Goal: Information Seeking & Learning: Understand process/instructions

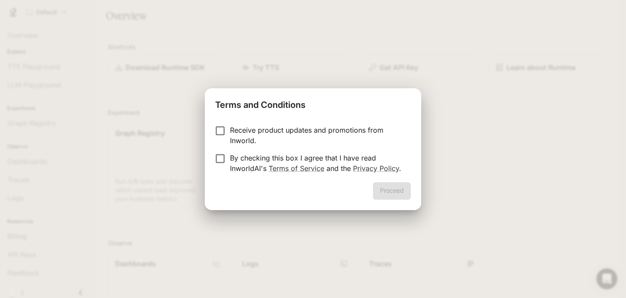
click at [280, 127] on p "Receive product updates and promotions from Inworld." at bounding box center [317, 135] width 174 height 21
click at [253, 153] on p "By checking this box I agree that I have read InworldAI's Terms of Service and …" at bounding box center [317, 163] width 174 height 21
click at [389, 190] on button "Proceed" at bounding box center [392, 190] width 38 height 17
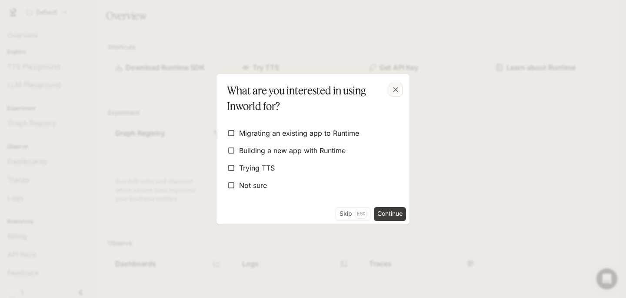
click at [398, 86] on icon "button" at bounding box center [395, 89] width 9 height 9
